Goal: Transaction & Acquisition: Purchase product/service

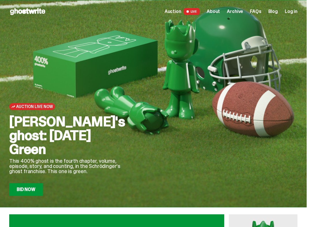
click at [235, 13] on span "Log in" at bounding box center [291, 11] width 13 height 5
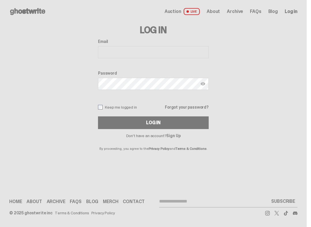
click at [156, 55] on input "Email" at bounding box center [153, 52] width 111 height 12
type input "**********"
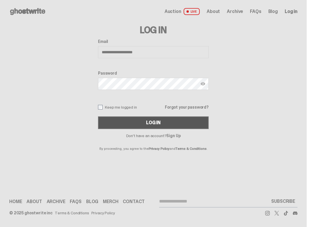
click at [149, 122] on div "Log In" at bounding box center [153, 122] width 14 height 5
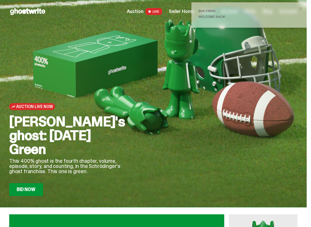
click at [181, 13] on span "Seller Home" at bounding box center [181, 11] width 25 height 5
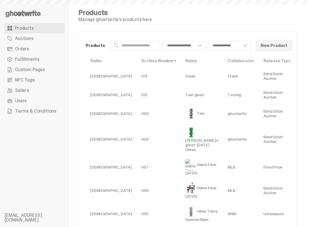
select select
click at [26, 65] on link "Custom Pages" at bounding box center [35, 70] width 60 height 10
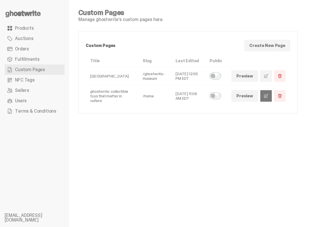
click at [268, 97] on span at bounding box center [266, 96] width 5 height 5
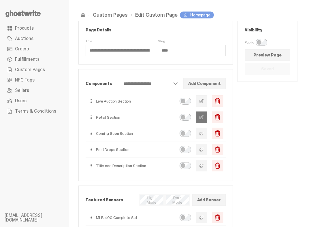
click at [204, 117] on span "button" at bounding box center [201, 117] width 5 height 5
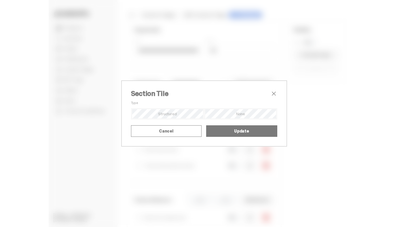
scroll to position [10, 0]
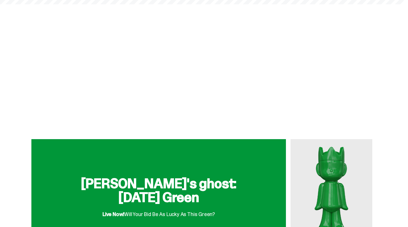
scroll to position [87, 0]
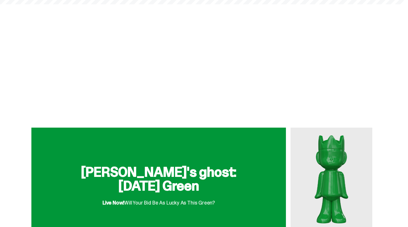
click at [345, 160] on img at bounding box center [332, 179] width 82 height 102
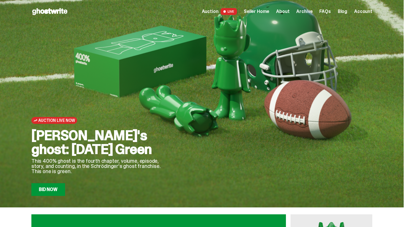
click at [49, 194] on link "Bid Now" at bounding box center [48, 189] width 34 height 13
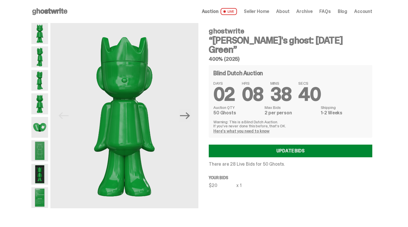
click at [254, 145] on link "Update Bids" at bounding box center [291, 151] width 164 height 13
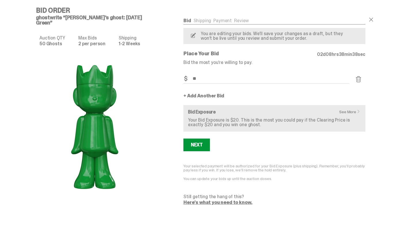
click at [362, 80] on span at bounding box center [358, 79] width 7 height 7
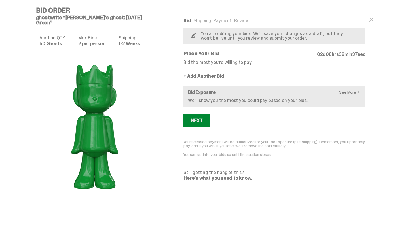
click at [201, 117] on button "Next" at bounding box center [197, 120] width 27 height 13
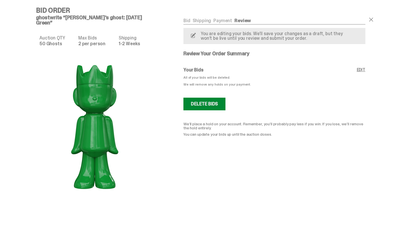
click at [203, 106] on div "Delete Bids" at bounding box center [204, 104] width 27 height 5
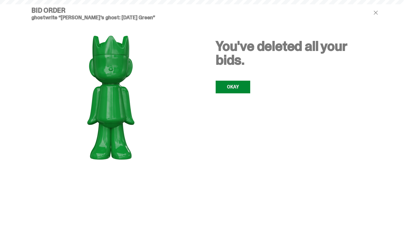
click at [236, 87] on link "OKAY" at bounding box center [233, 87] width 35 height 13
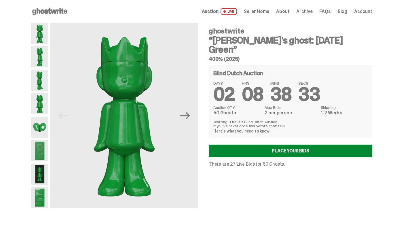
click at [258, 145] on link "Place your Bids" at bounding box center [291, 151] width 164 height 13
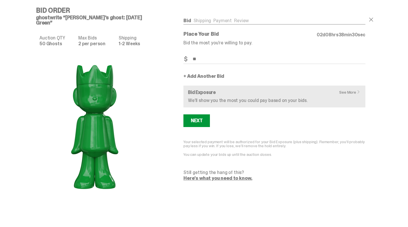
type input "**"
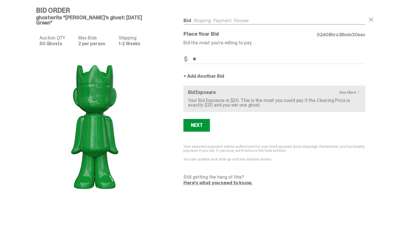
click at [203, 75] on link "+ Add Another Bid" at bounding box center [204, 76] width 41 height 5
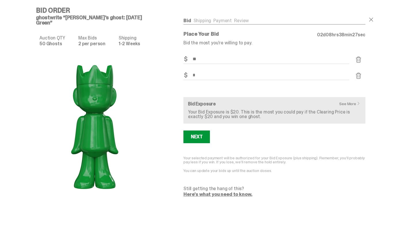
type input "*"
click at [197, 86] on div "Bid Amount $ *" at bounding box center [267, 79] width 166 height 16
click at [196, 137] on div "Next" at bounding box center [197, 137] width 12 height 5
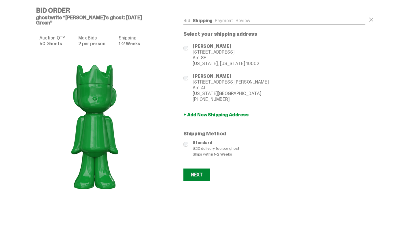
click at [201, 173] on div "Next" at bounding box center [197, 175] width 12 height 5
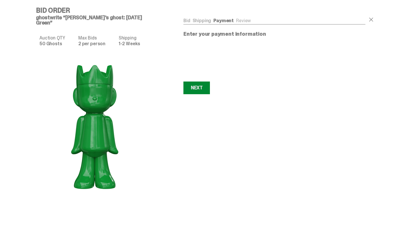
click at [197, 90] on div "Next" at bounding box center [197, 88] width 12 height 5
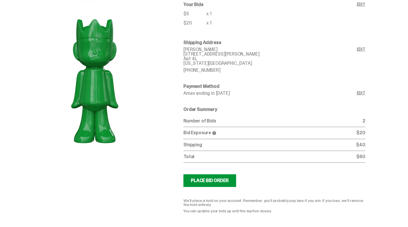
scroll to position [59, 0]
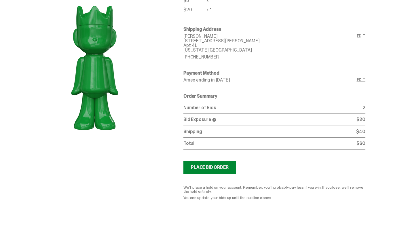
click at [203, 167] on div "Place Bid Order" at bounding box center [210, 167] width 38 height 5
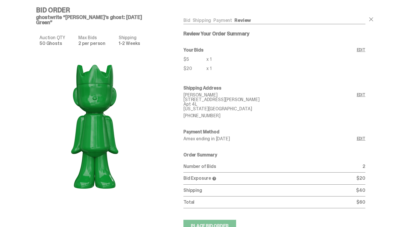
scroll to position [0, 0]
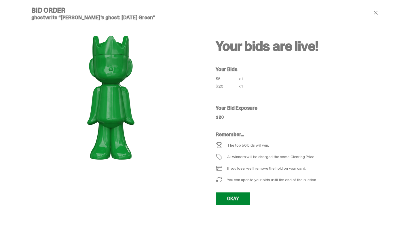
click at [235, 197] on link "OKAY" at bounding box center [233, 198] width 35 height 13
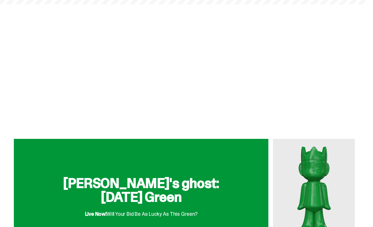
scroll to position [90, 0]
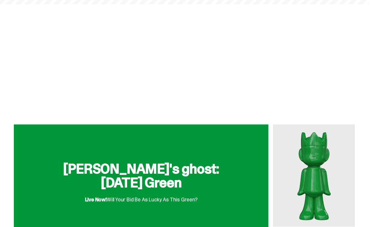
click at [165, 162] on h2 "[PERSON_NAME]'s ghost: [DATE] Green" at bounding box center [141, 176] width 184 height 28
